Goal: Task Accomplishment & Management: Manage account settings

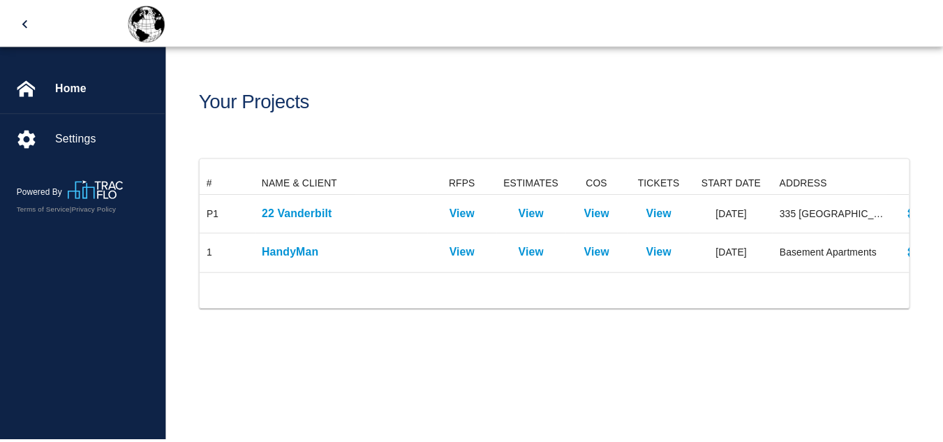
scroll to position [100, 707]
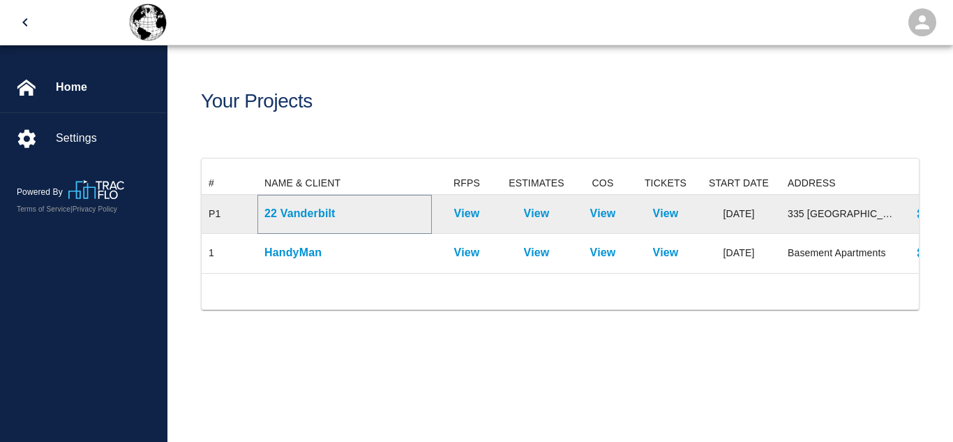
click at [318, 208] on p "22 Vanderbilt" at bounding box center [344, 213] width 160 height 17
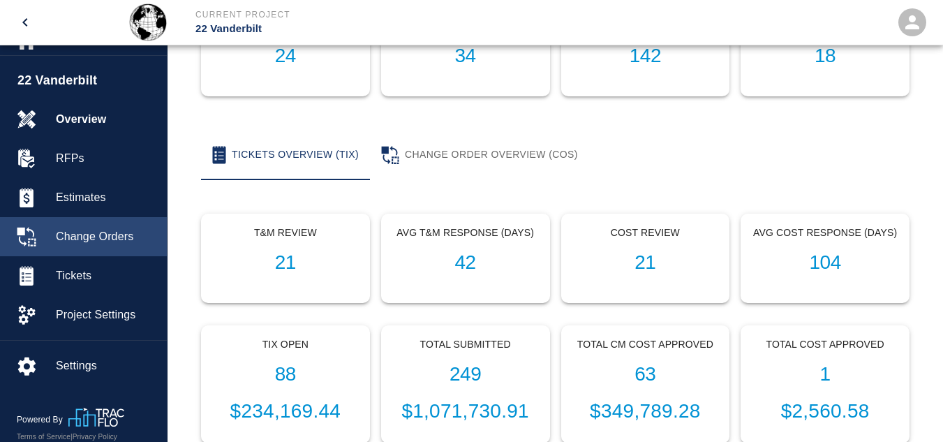
scroll to position [188, 0]
click at [130, 238] on span "Change Orders" at bounding box center [106, 236] width 100 height 17
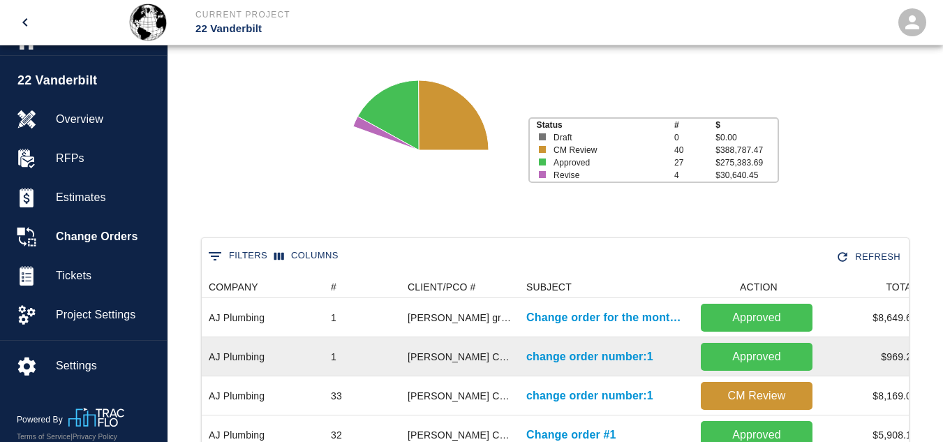
scroll to position [84, 0]
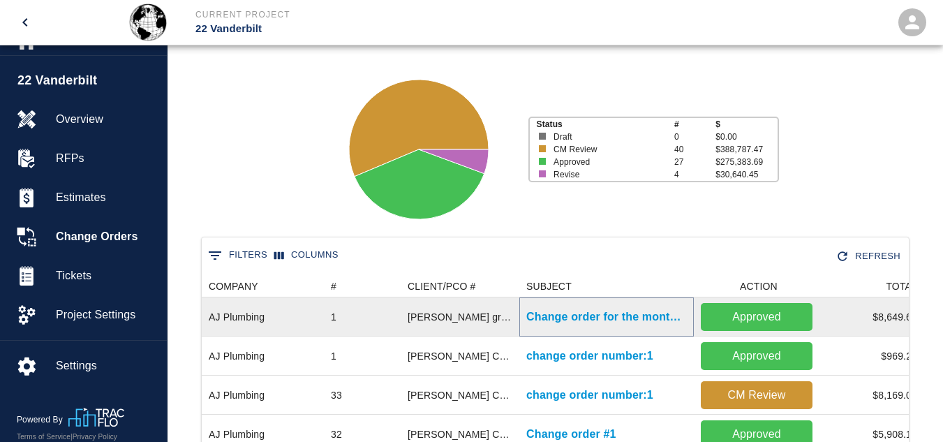
click at [561, 321] on p "Change order for the month of June" at bounding box center [606, 316] width 160 height 17
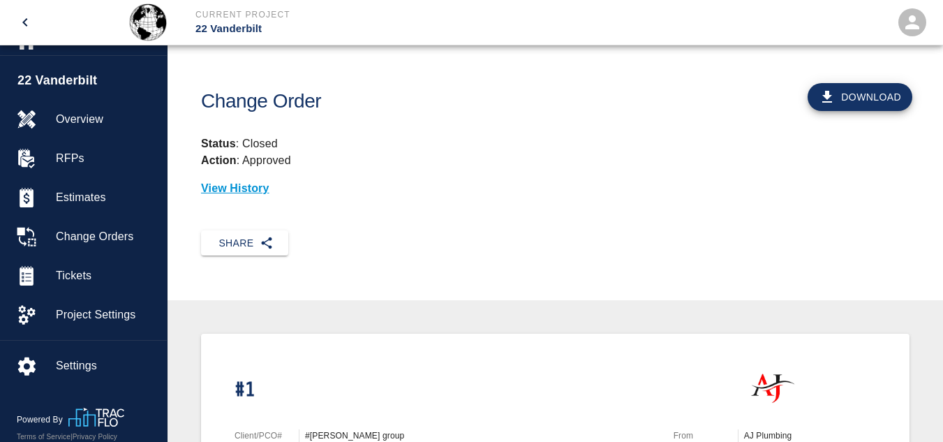
click at [917, 37] on button "open" at bounding box center [912, 22] width 45 height 45
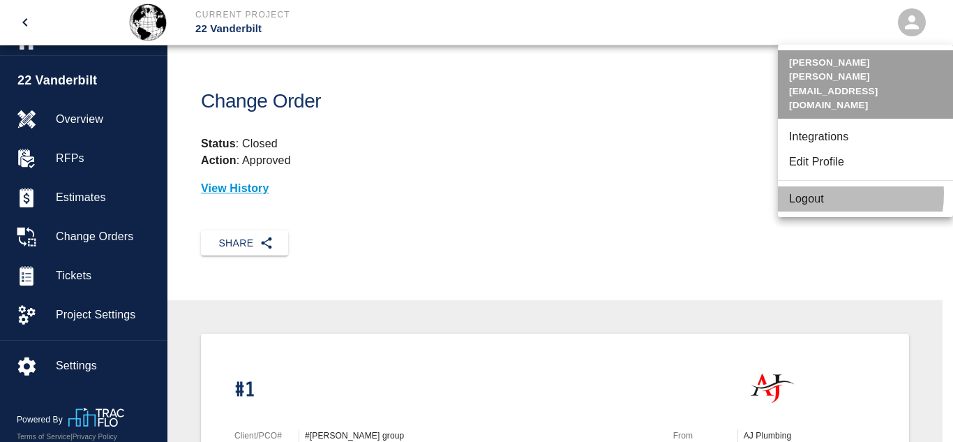
click at [830, 186] on li "Logout" at bounding box center [865, 198] width 175 height 25
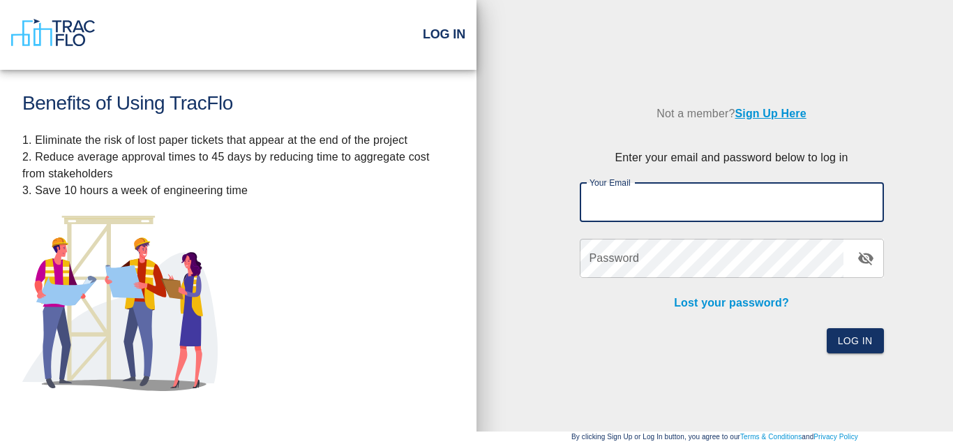
type input "[PERSON_NAME][EMAIL_ADDRESS][DOMAIN_NAME]"
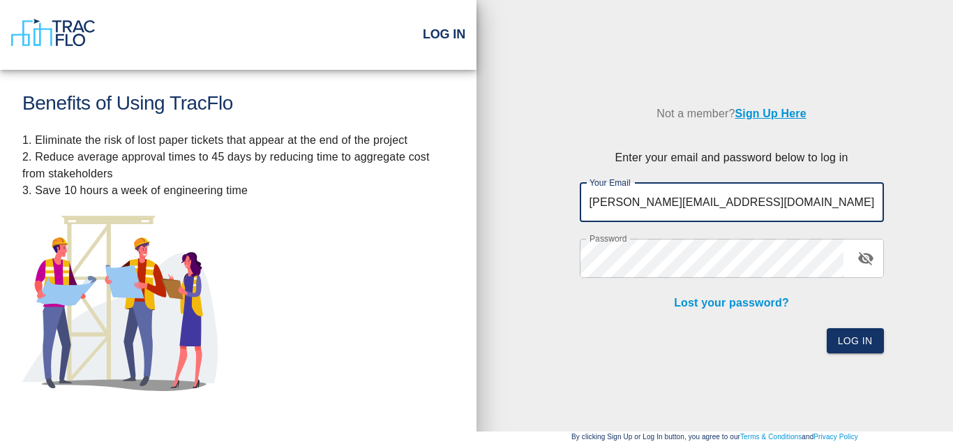
click at [738, 197] on input "[PERSON_NAME][EMAIL_ADDRESS][DOMAIN_NAME]" at bounding box center [732, 202] width 304 height 39
click at [861, 347] on button "Log In" at bounding box center [855, 341] width 57 height 26
